Goal: Transaction & Acquisition: Purchase product/service

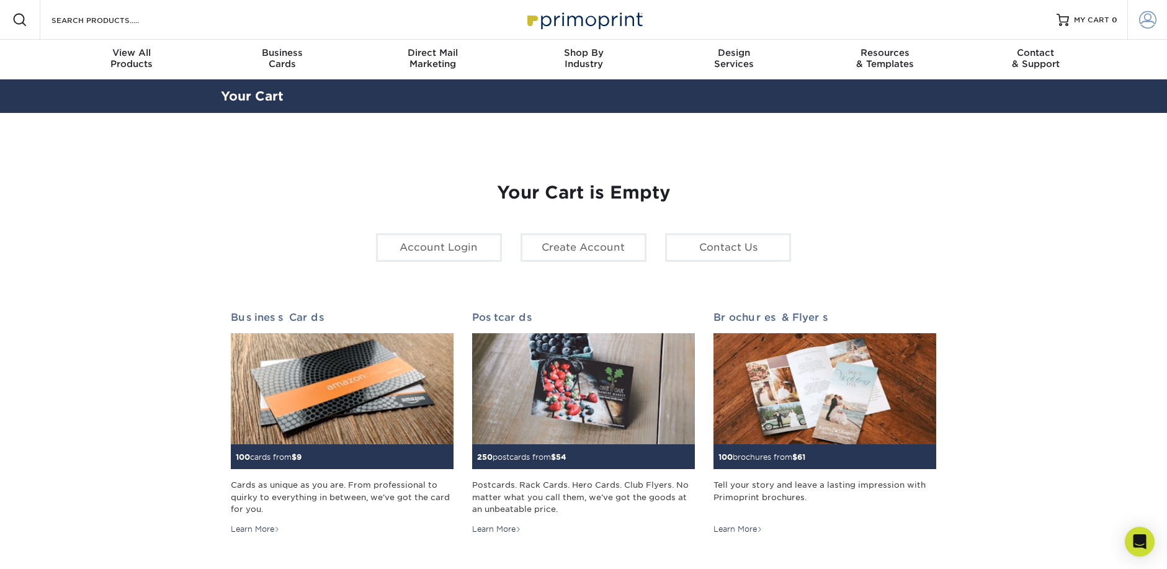
click at [1148, 24] on span at bounding box center [1147, 19] width 17 height 17
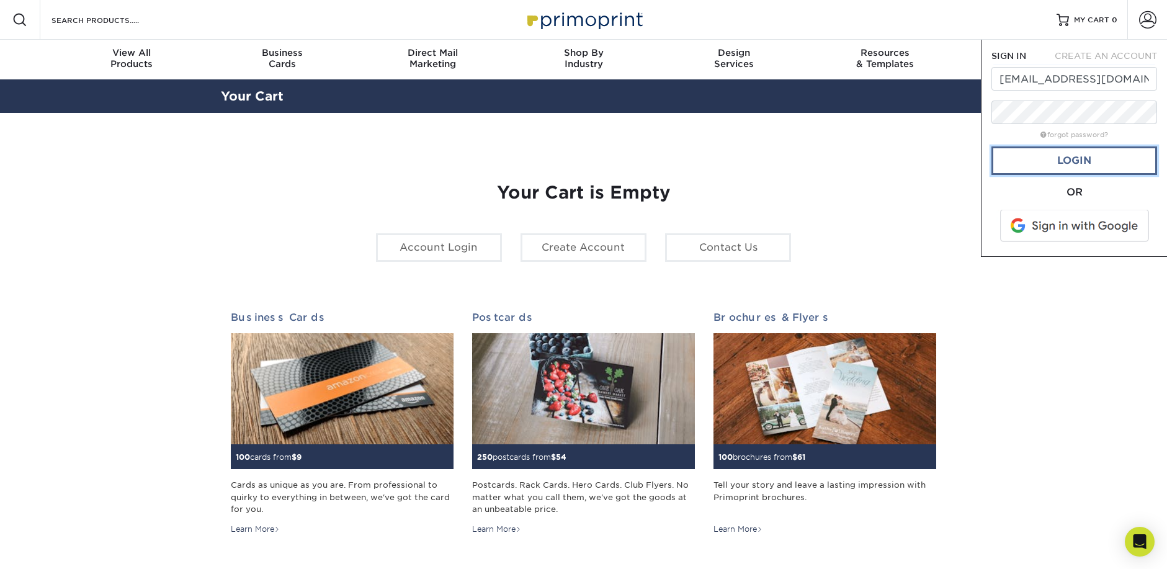
click at [1102, 159] on link "Login" at bounding box center [1075, 160] width 166 height 29
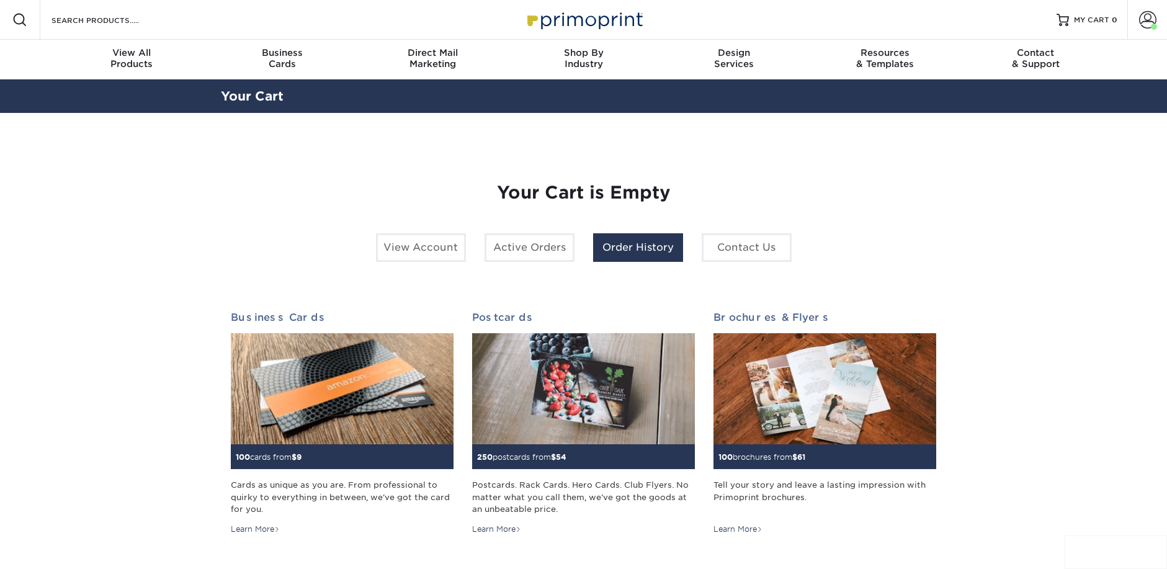
click at [626, 250] on link "Order History" at bounding box center [638, 247] width 90 height 29
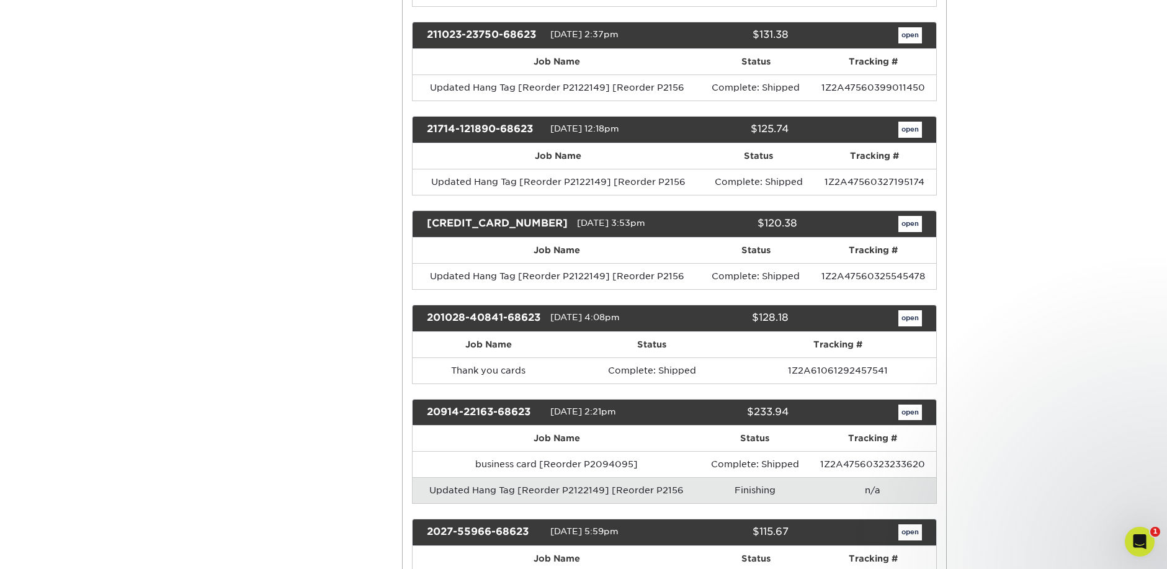
scroll to position [1552, 0]
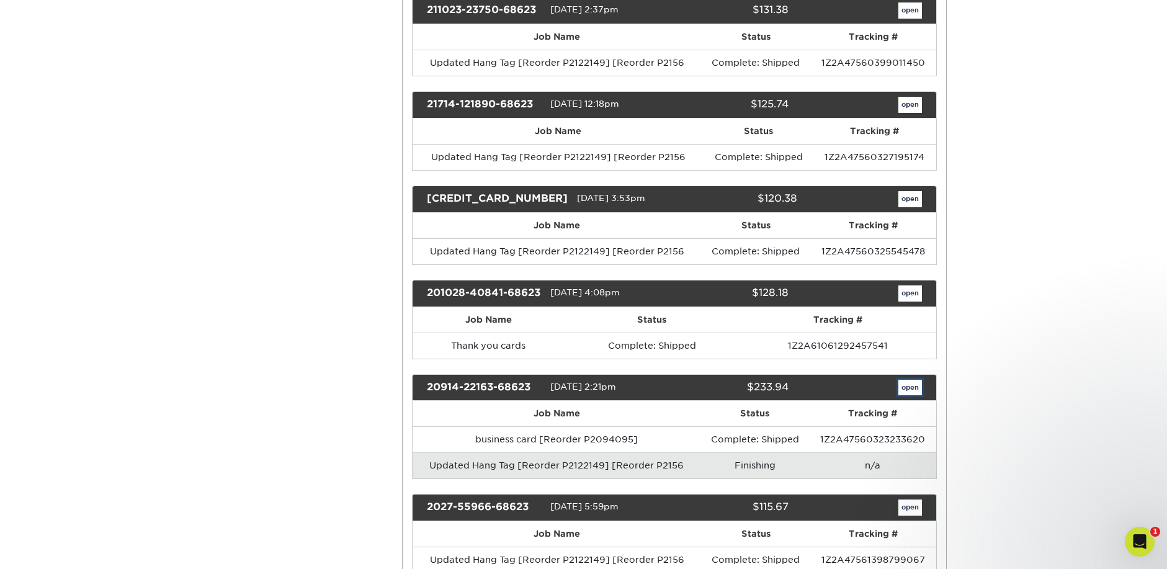
click at [902, 389] on link "open" at bounding box center [911, 388] width 24 height 16
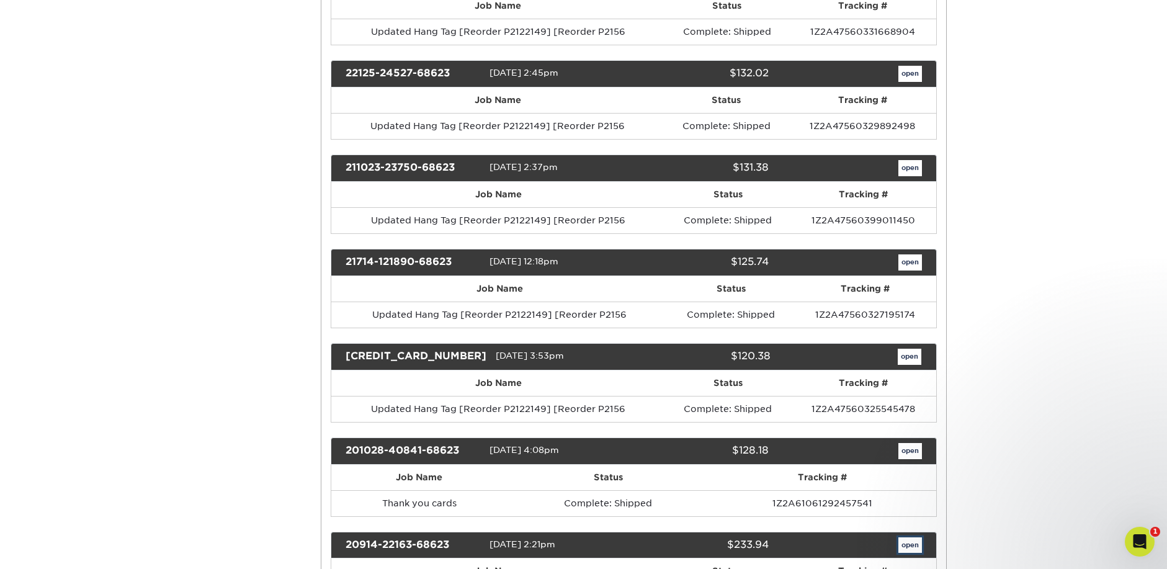
scroll to position [0, 0]
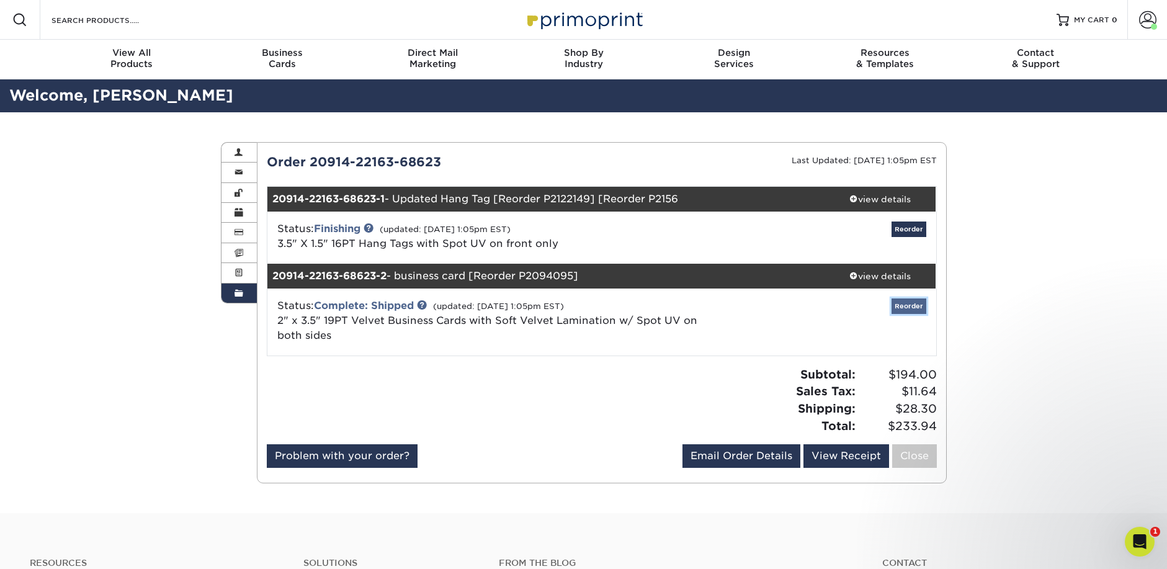
click at [904, 305] on link "Reorder" at bounding box center [909, 307] width 35 height 16
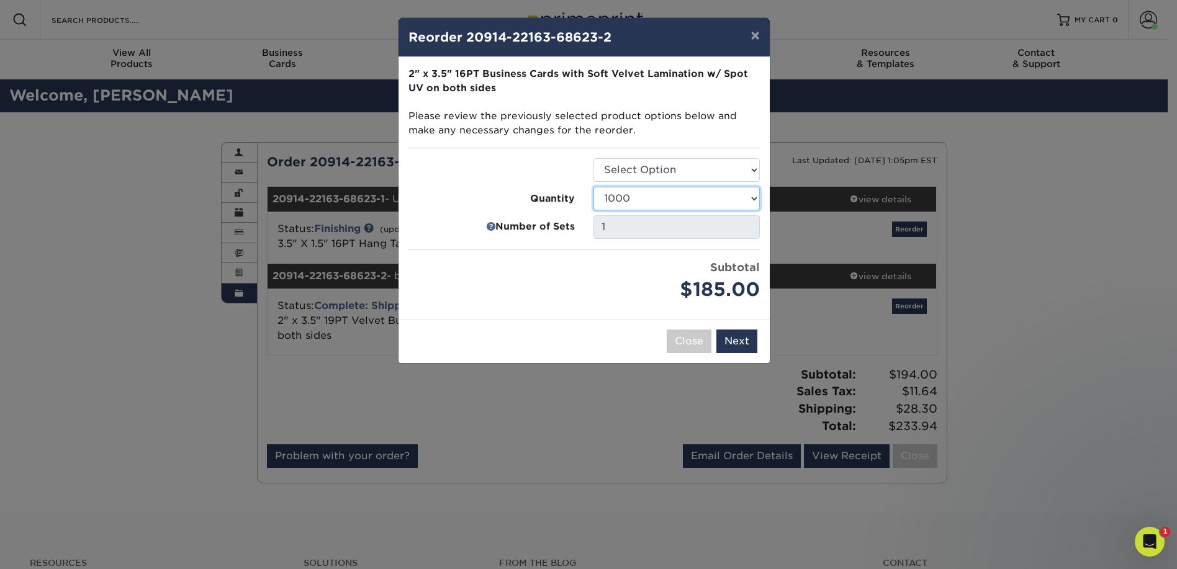
click at [734, 194] on select "500 1000 2500 5000 10000" at bounding box center [676, 199] width 166 height 24
select select "f593fda3-2d5c-4b9e-9c2c-6197b899ae74"
click at [593, 187] on select "500 1000 2500 5000 10000" at bounding box center [676, 199] width 166 height 24
click at [704, 175] on select "Select Option Business Cards" at bounding box center [676, 170] width 166 height 24
select select "3b5148f1-0588-4f88-a218-97bcfdce65c1"
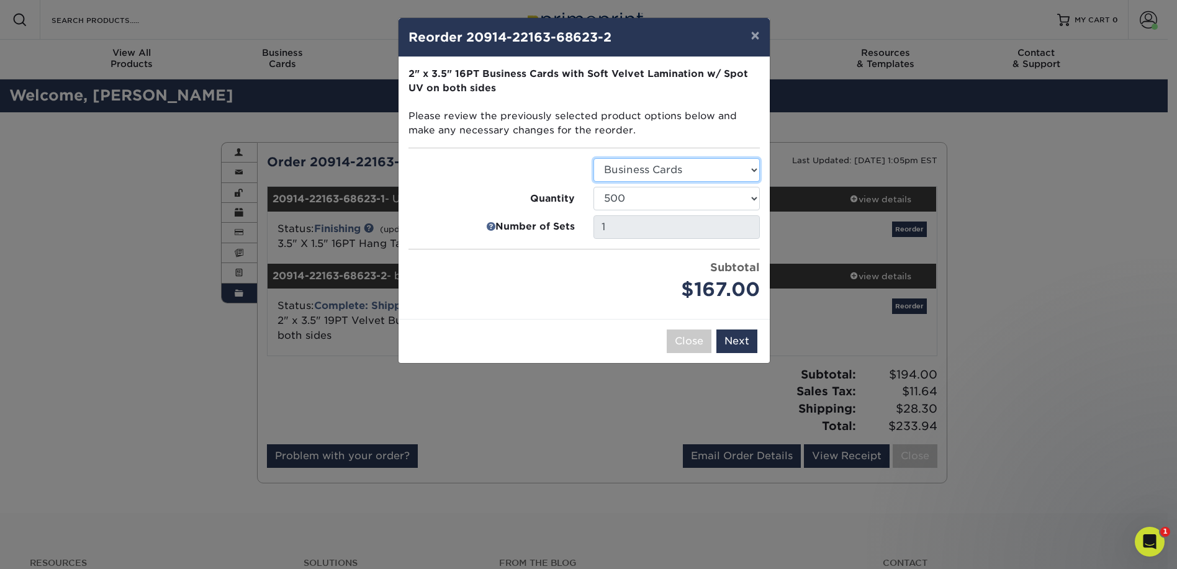
click at [593, 158] on select "Select Option Business Cards" at bounding box center [676, 170] width 166 height 24
click at [730, 340] on button "Next" at bounding box center [736, 342] width 41 height 24
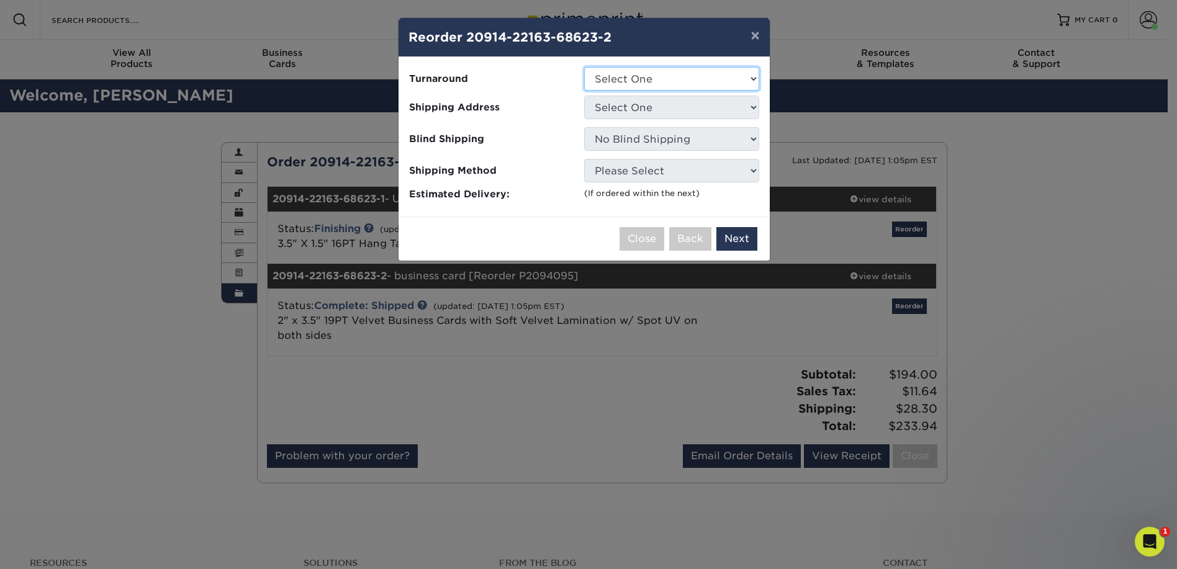
click at [667, 84] on select "Select One 2-4 Business Days" at bounding box center [671, 79] width 175 height 24
select select "4255bcc9-c807-49ed-9fda-38550f218dbc"
click at [584, 67] on select "Select One 2-4 Business Days" at bounding box center [671, 79] width 175 height 24
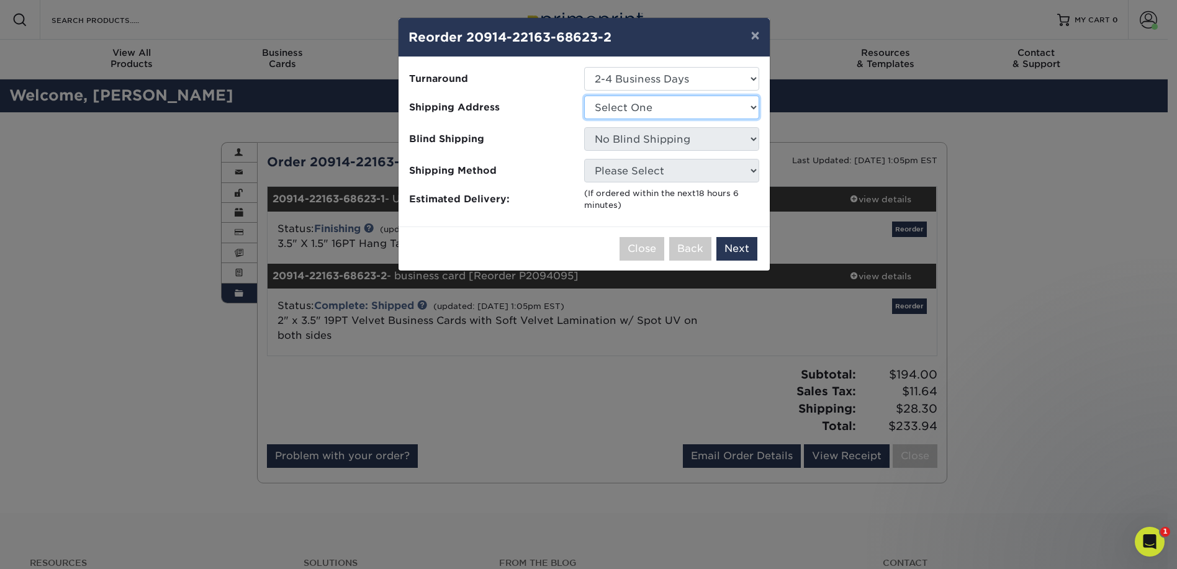
click at [663, 117] on select "Select One owner" at bounding box center [671, 108] width 175 height 24
select select "85889"
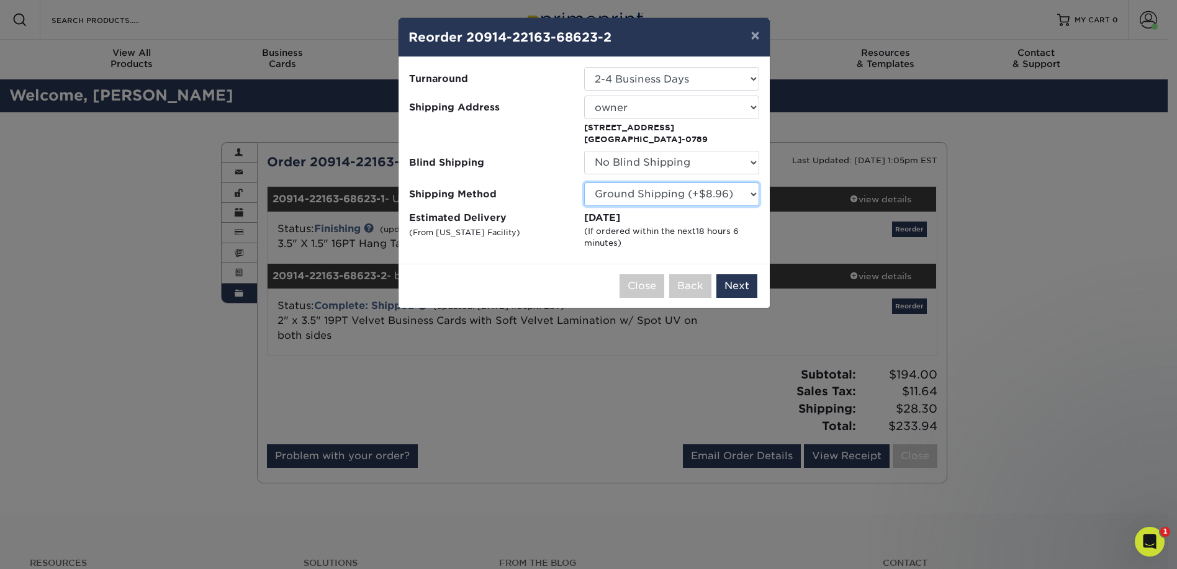
click at [753, 198] on select "Please Select Ground Shipping (+$8.96) 3 Day Shipping Service (+$20.04) 2 Day A…" at bounding box center [671, 194] width 175 height 24
select select "02"
click at [584, 182] on select "Please Select Ground Shipping (+$8.96) 3 Day Shipping Service (+$20.04) 2 Day A…" at bounding box center [671, 194] width 175 height 24
click at [738, 289] on button "Next" at bounding box center [736, 286] width 41 height 24
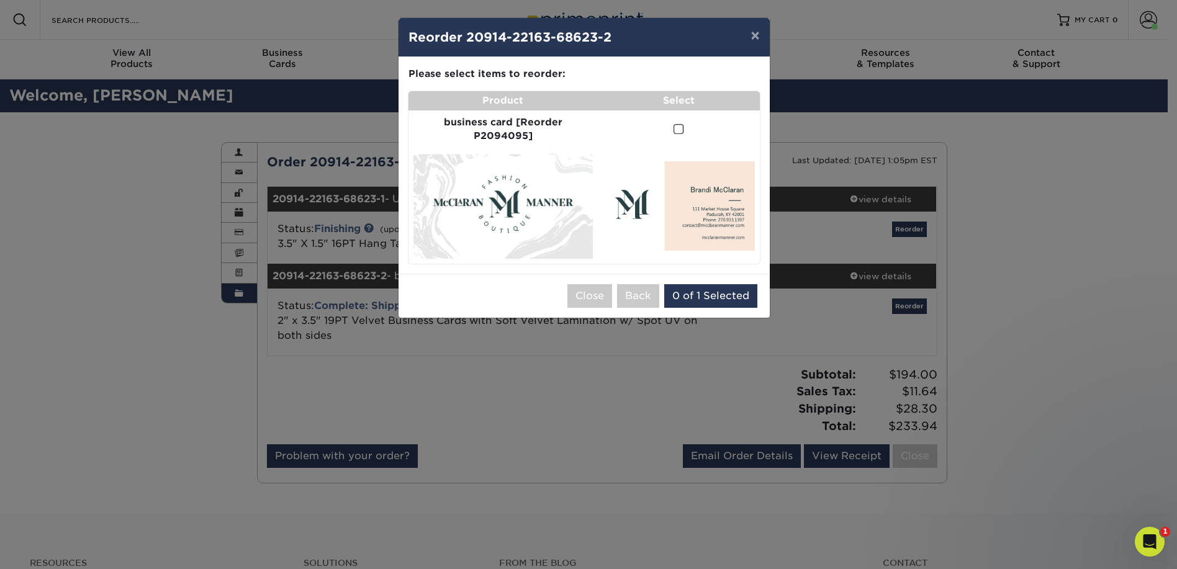
click at [680, 125] on span at bounding box center [678, 130] width 11 height 12
click at [0, 0] on input "checkbox" at bounding box center [0, 0] width 0 height 0
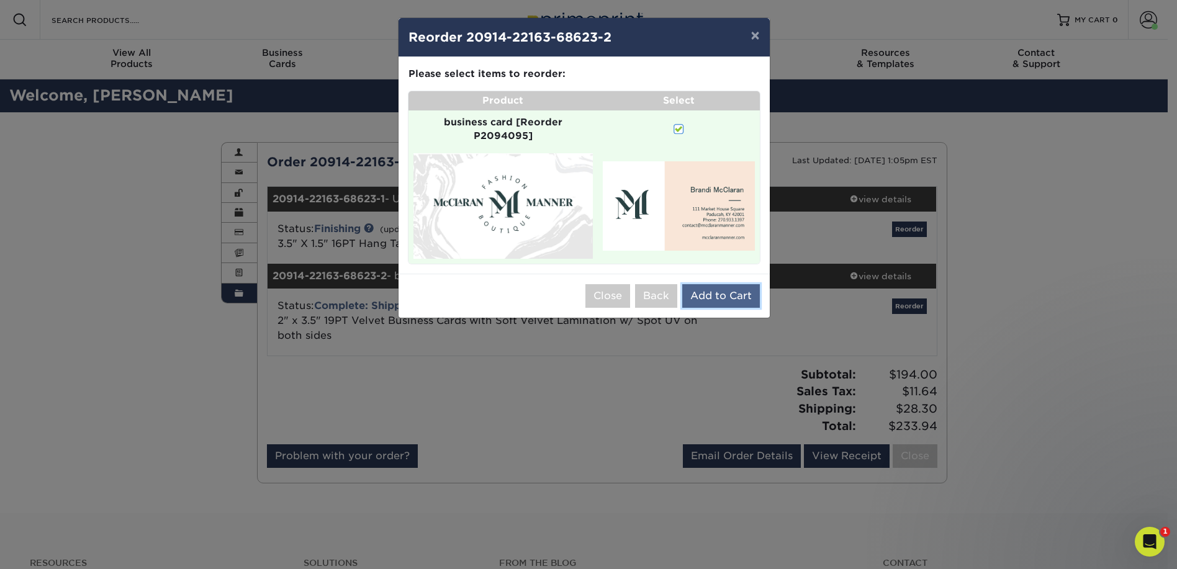
click at [716, 284] on button "Add to Cart" at bounding box center [721, 296] width 78 height 24
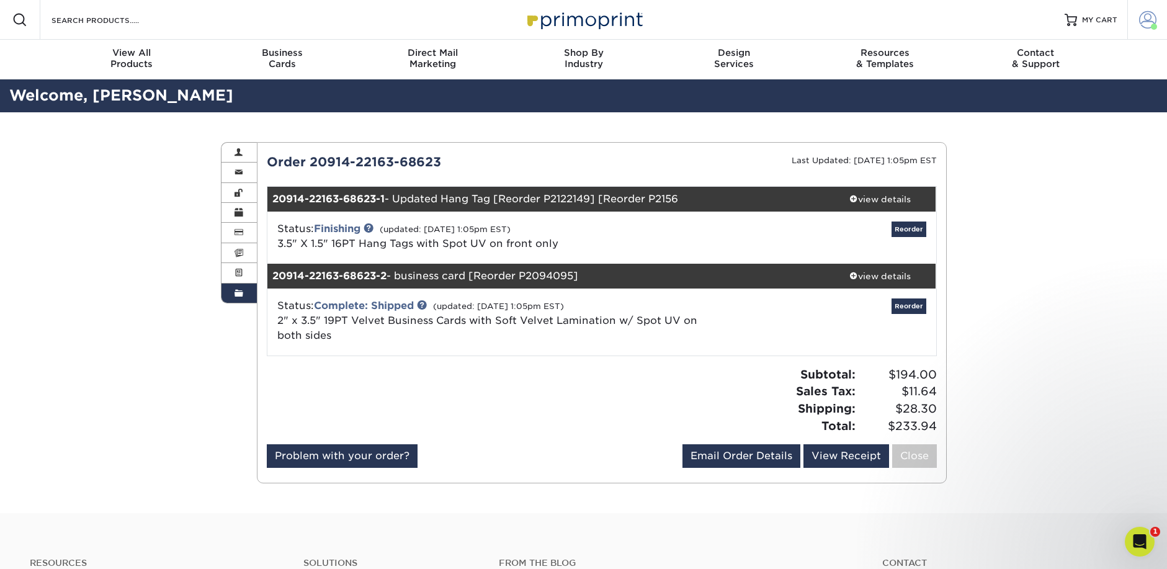
click at [1144, 16] on span at bounding box center [1147, 19] width 17 height 17
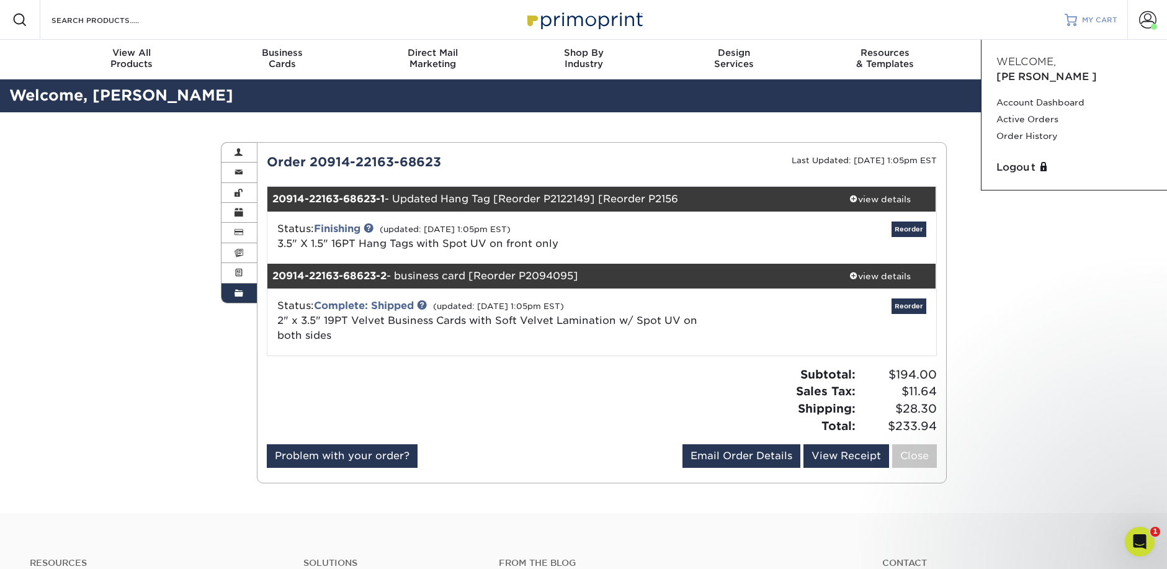
click at [1084, 19] on span "MY CART" at bounding box center [1099, 20] width 35 height 11
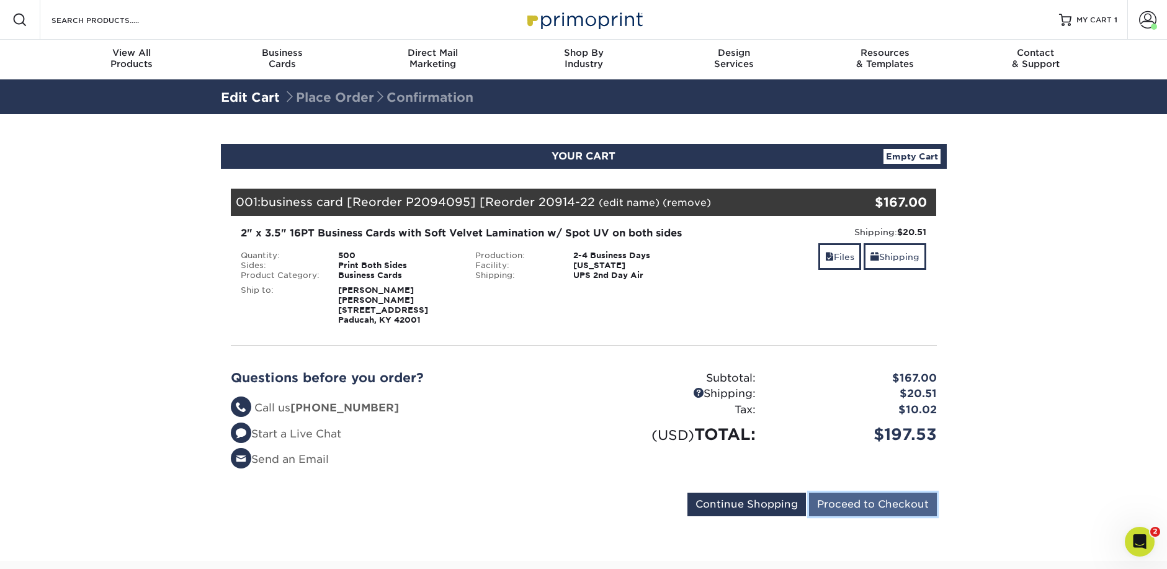
click at [877, 508] on input "Proceed to Checkout" at bounding box center [873, 505] width 128 height 24
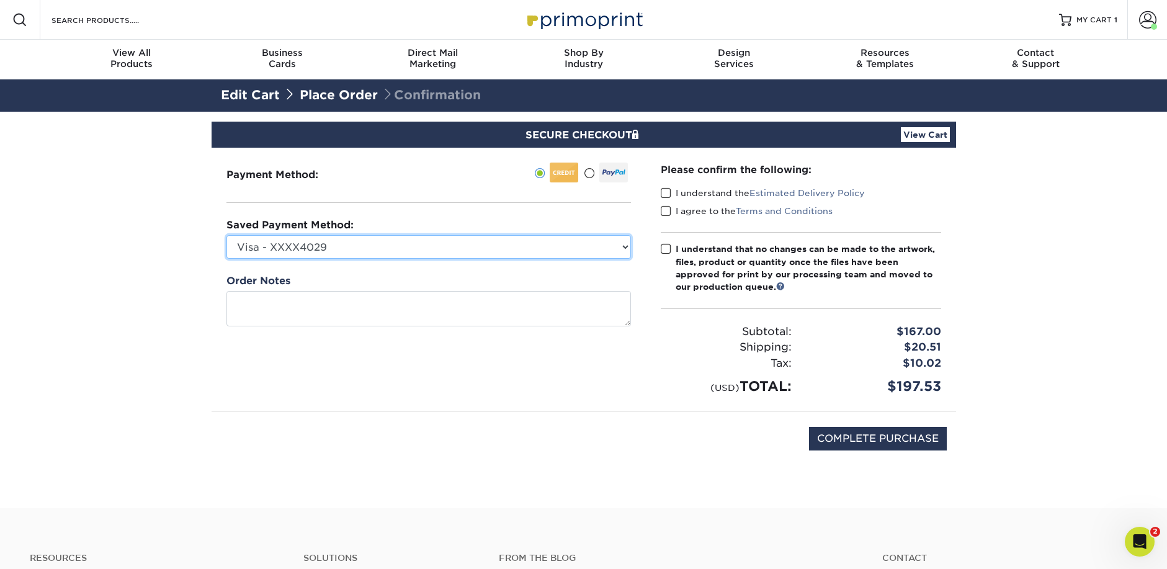
click at [389, 253] on select "Visa - XXXX4029 Visa - XXXX6515 Visa - XXXX1491 Visa - XXXX2371 Visa - XXXX0132…" at bounding box center [429, 247] width 405 height 24
select select "65648"
click at [227, 235] on select "Visa - XXXX4029 Visa - XXXX6515 Visa - XXXX1491 Visa - XXXX2371 Visa - XXXX0132…" at bounding box center [429, 247] width 405 height 24
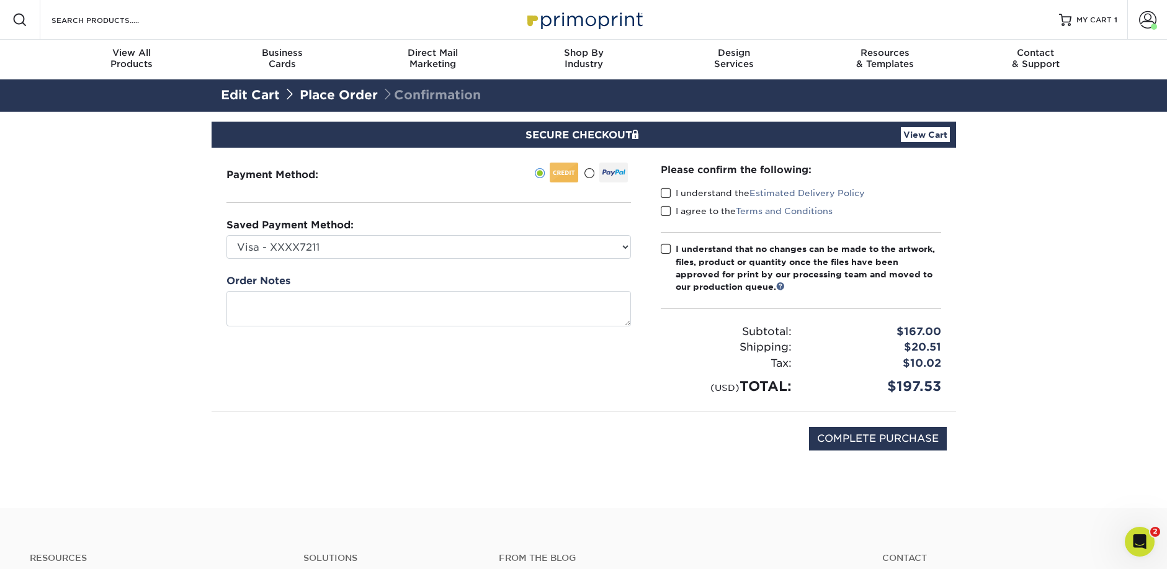
click at [664, 194] on span at bounding box center [666, 193] width 11 height 12
click at [0, 0] on input "I understand the Estimated Delivery Policy" at bounding box center [0, 0] width 0 height 0
click at [666, 216] on span at bounding box center [666, 211] width 11 height 12
click at [0, 0] on input "I agree to the Terms and Conditions" at bounding box center [0, 0] width 0 height 0
click at [666, 253] on span at bounding box center [666, 249] width 11 height 12
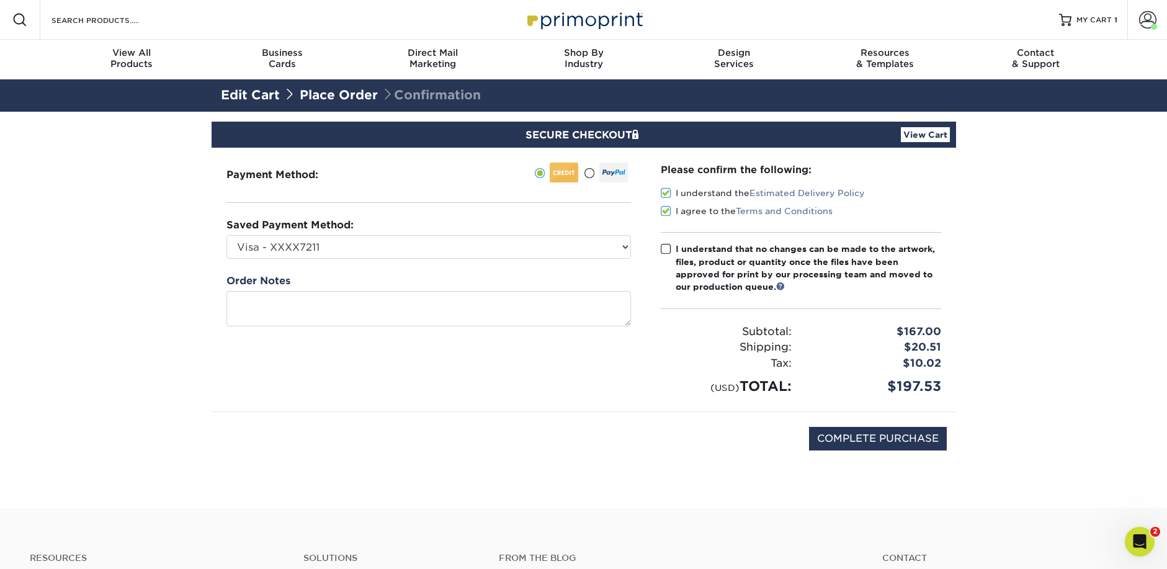
click at [0, 0] on input "I understand that no changes can be made to the artwork, files, product or quan…" at bounding box center [0, 0] width 0 height 0
click at [889, 439] on input "COMPLETE PURCHASE" at bounding box center [878, 439] width 138 height 24
type input "PROCESSING, PLEASE WAIT..."
